Goal: Information Seeking & Learning: Check status

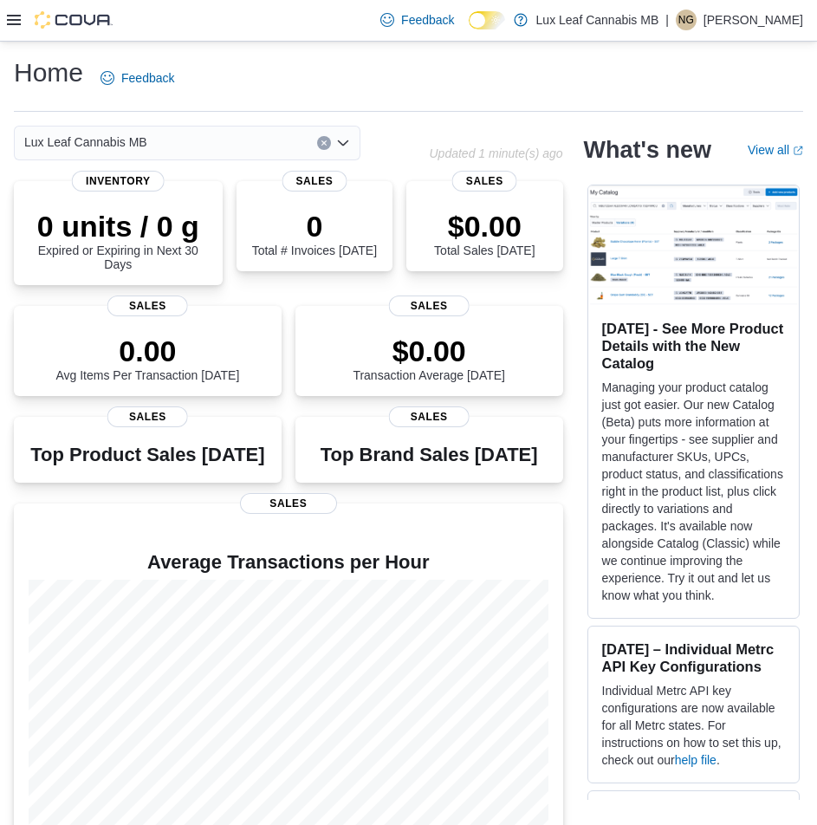
click at [17, 21] on icon at bounding box center [14, 20] width 14 height 10
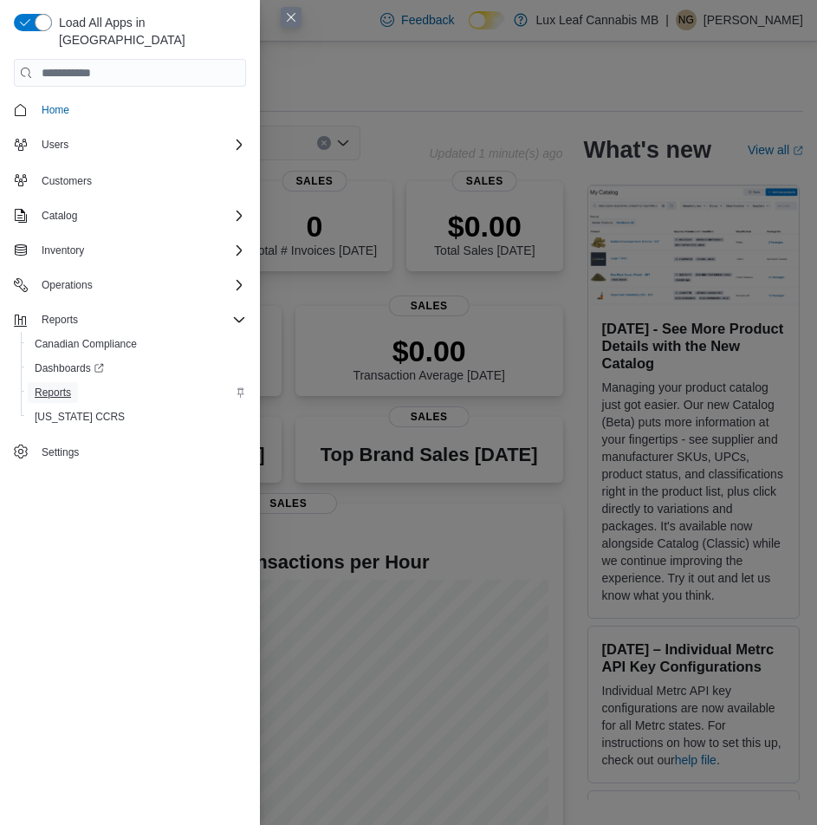
click at [52, 386] on span "Reports" at bounding box center [53, 393] width 36 height 14
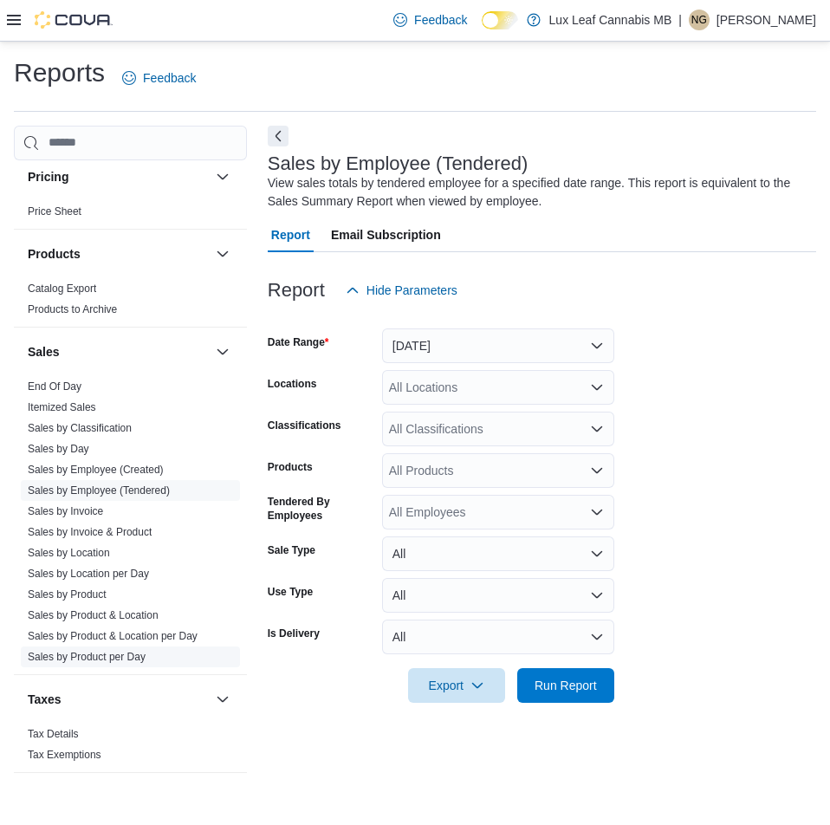
scroll to position [773, 0]
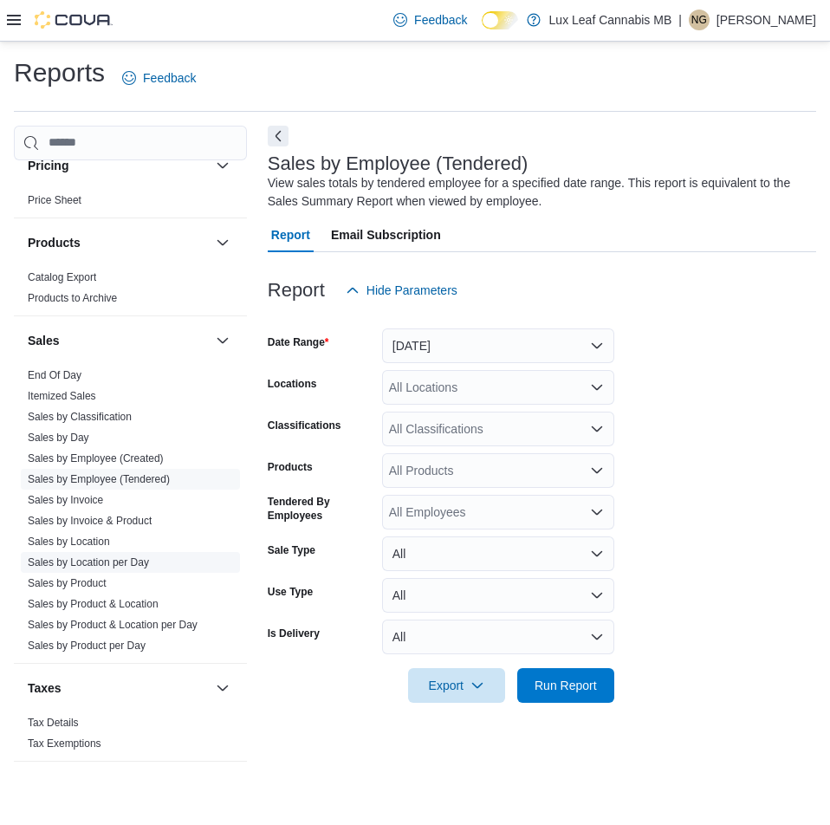
click at [75, 565] on link "Sales by Location per Day" at bounding box center [88, 562] width 121 height 12
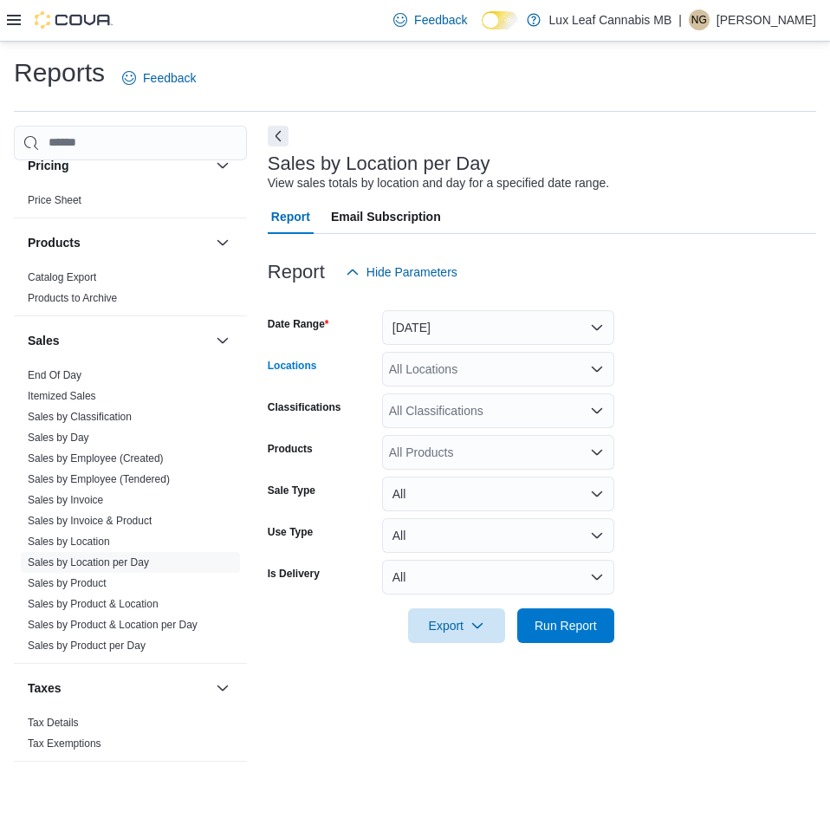
click at [594, 366] on icon "Open list of options" at bounding box center [597, 369] width 14 height 14
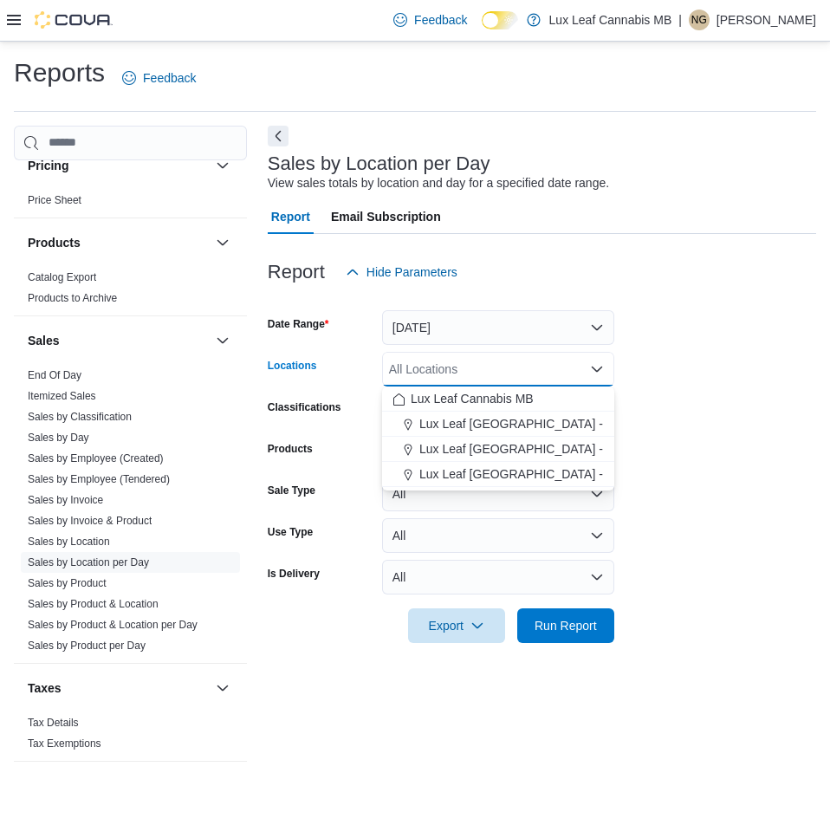
click at [679, 390] on form "Date Range Yesterday Locations All Locations Combo box. Selected. Combo box inp…" at bounding box center [542, 466] width 549 height 354
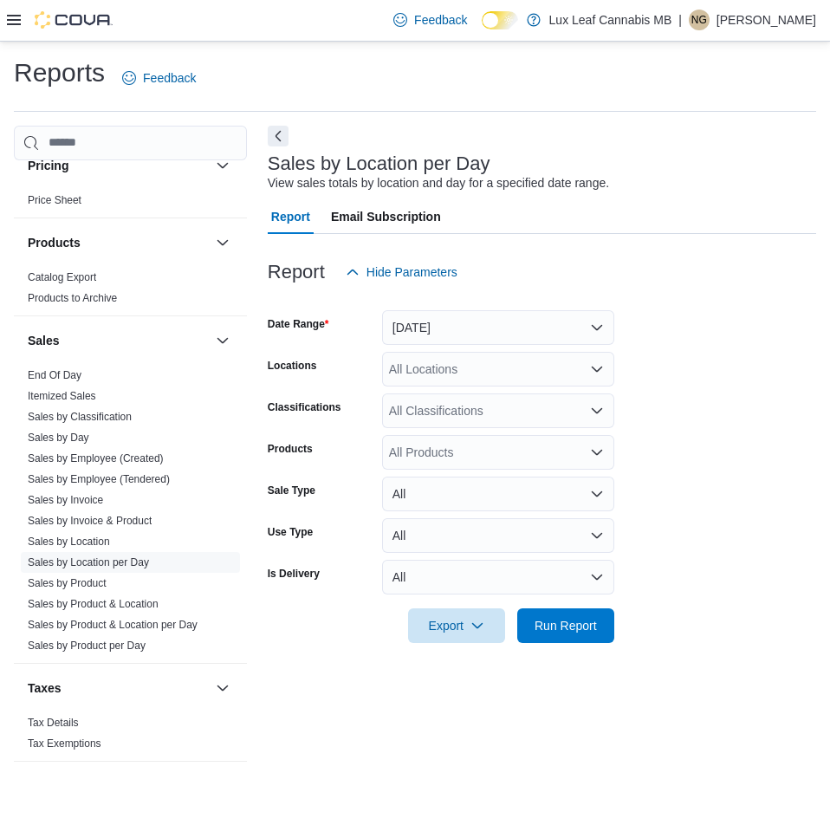
click at [751, 27] on p "Nicole Gorvichuk" at bounding box center [767, 20] width 100 height 21
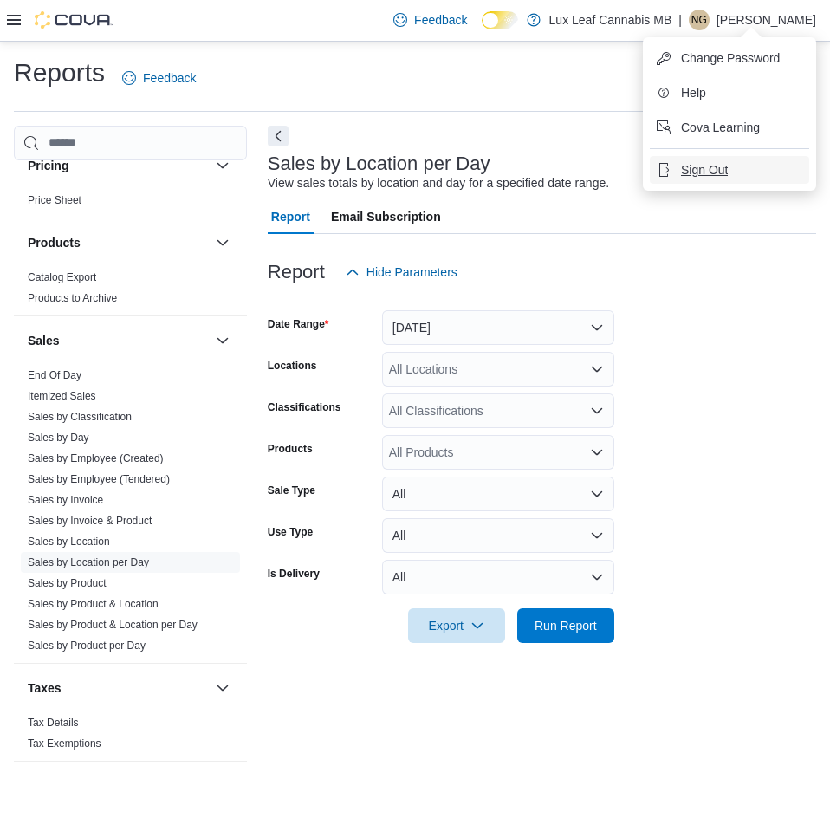
click at [723, 169] on span "Sign Out" at bounding box center [704, 169] width 47 height 17
